Goal: Find specific page/section: Find specific page/section

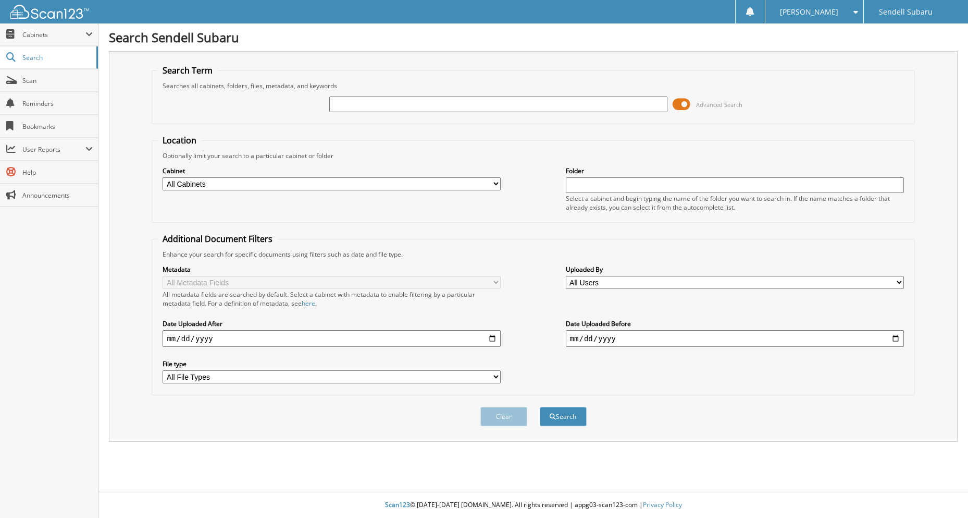
click at [358, 105] on input "text" at bounding box center [498, 104] width 338 height 16
type input "[PERSON_NAME]"
click at [540, 407] on button "Search" at bounding box center [563, 416] width 47 height 19
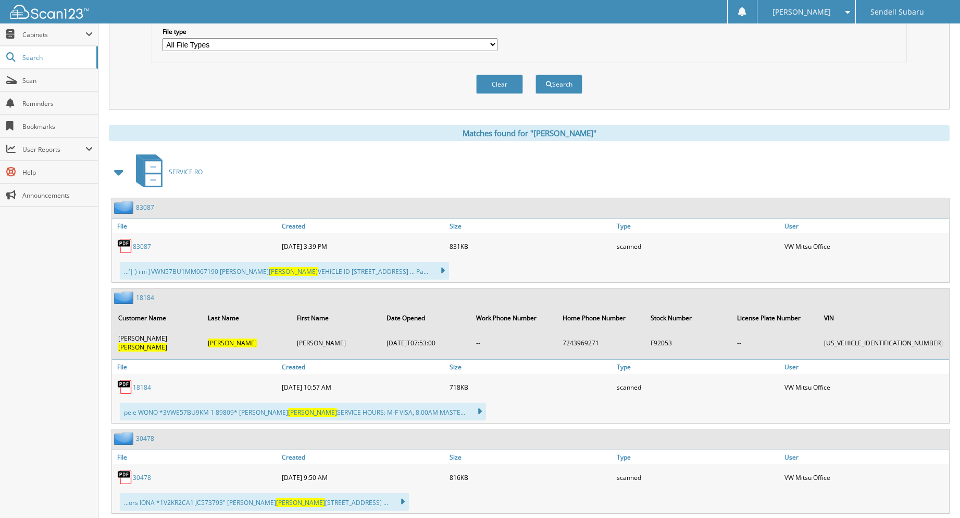
scroll to position [348, 0]
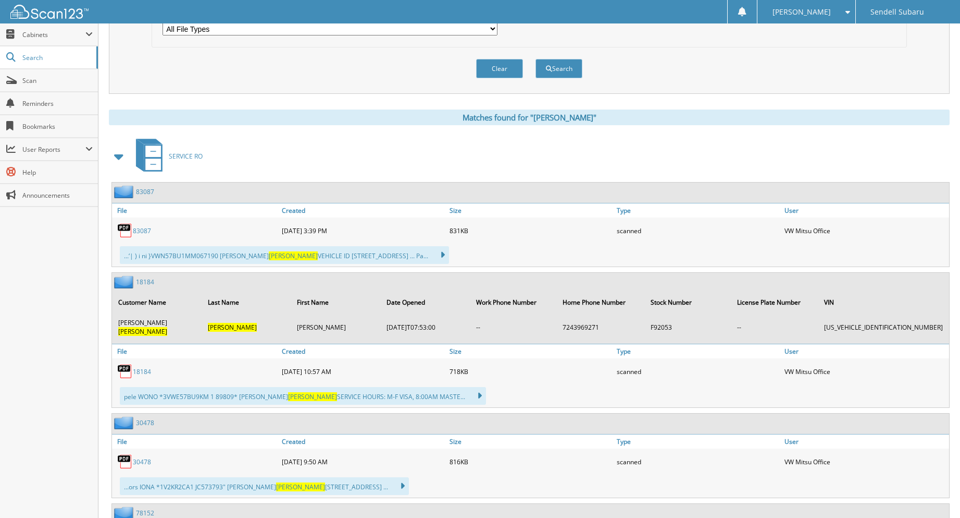
click at [141, 229] on link "83087" at bounding box center [142, 230] width 18 height 9
